Goal: Task Accomplishment & Management: Use online tool/utility

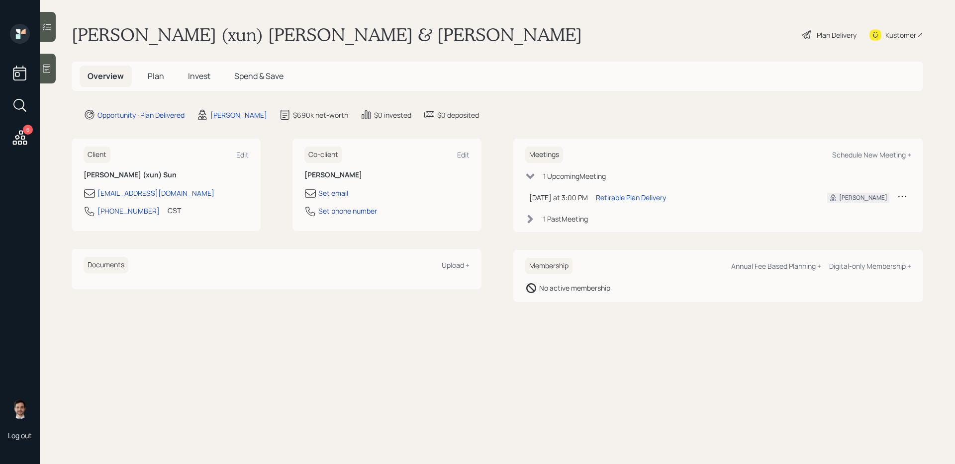
click at [155, 78] on span "Plan" at bounding box center [156, 76] width 16 height 11
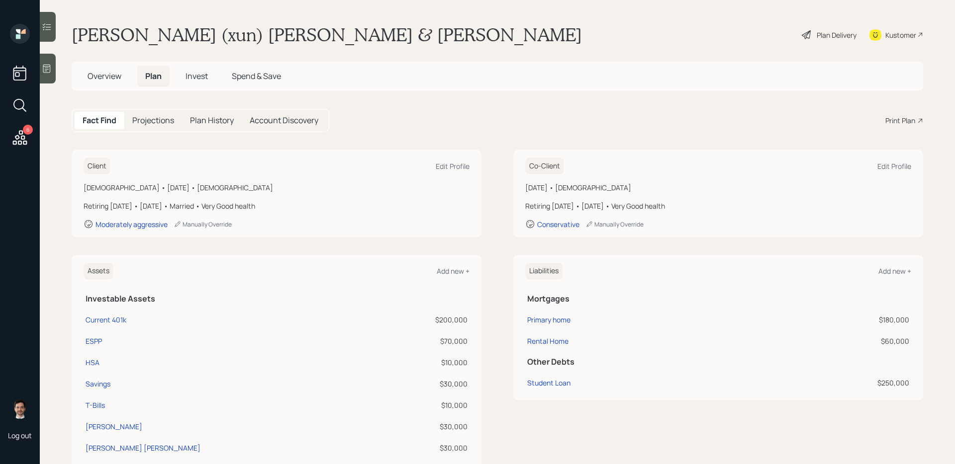
click at [730, 30] on div "Plan Delivery" at bounding box center [836, 35] width 40 height 10
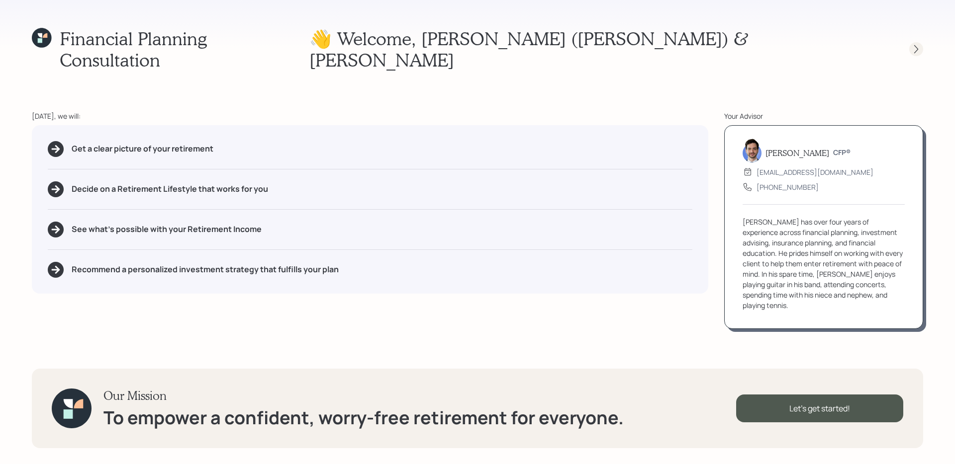
click at [730, 43] on div at bounding box center [916, 49] width 14 height 14
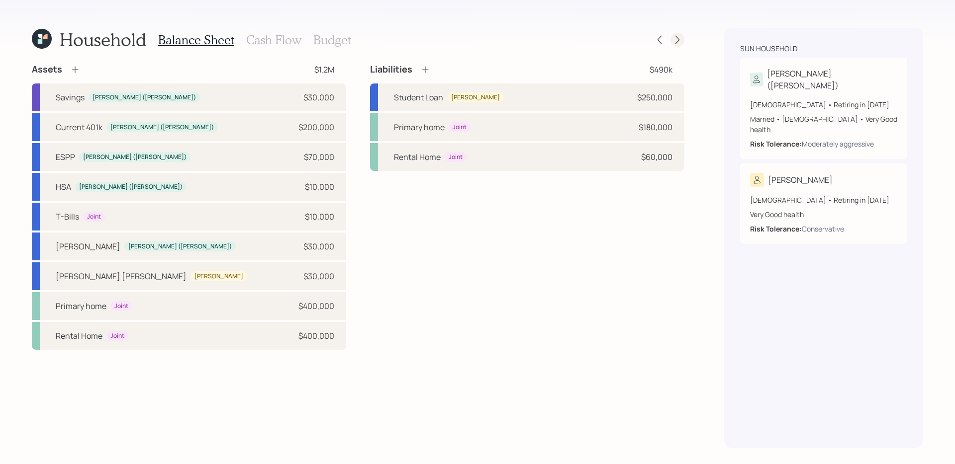
click at [674, 40] on icon at bounding box center [677, 40] width 10 height 10
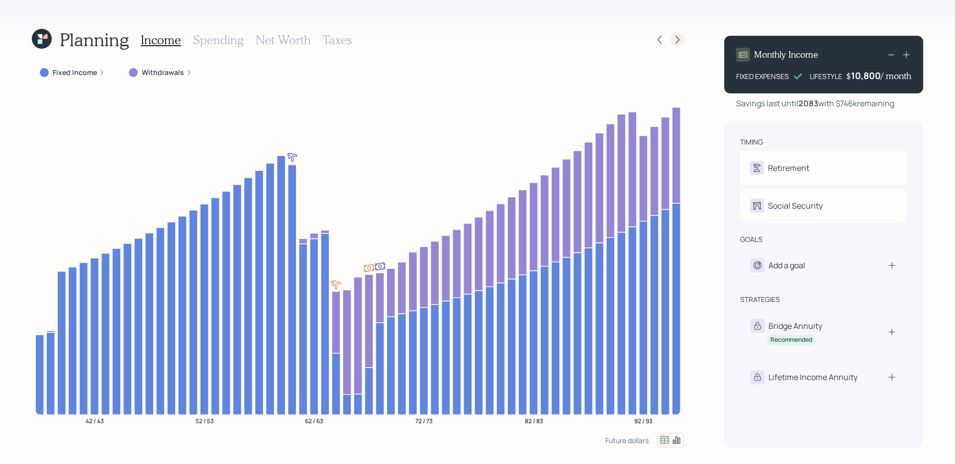
click at [674, 45] on div at bounding box center [677, 40] width 14 height 14
